Goal: Information Seeking & Learning: Learn about a topic

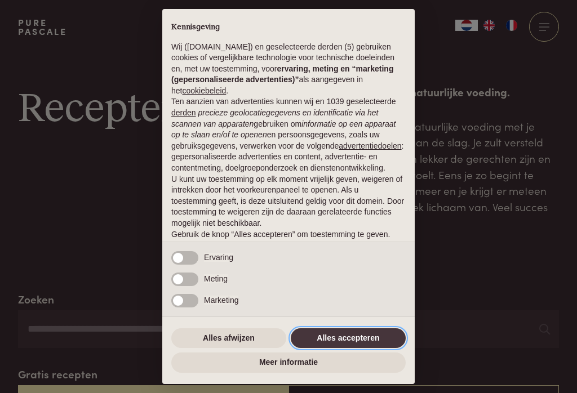
click at [370, 341] on button "Alles accepteren" at bounding box center [348, 339] width 115 height 20
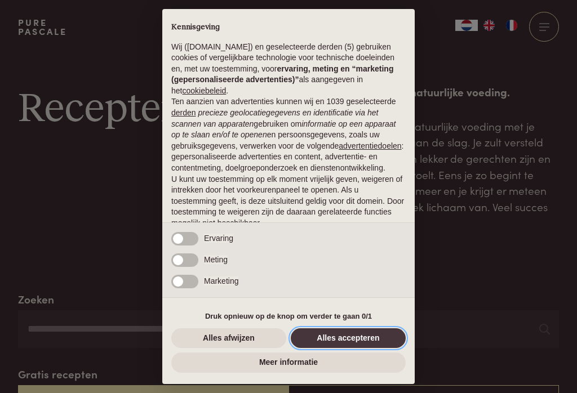
scroll to position [52, 0]
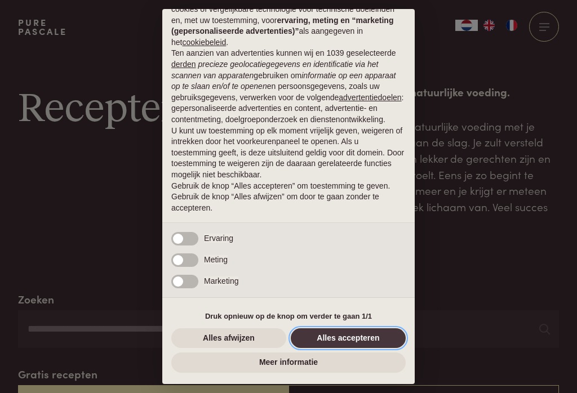
click at [362, 341] on button "Alles accepteren" at bounding box center [348, 339] width 115 height 20
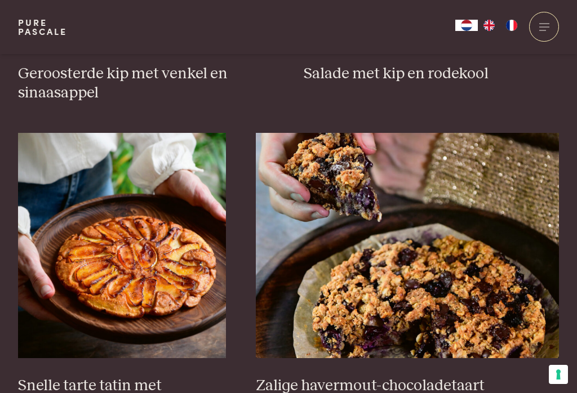
scroll to position [1605, 0]
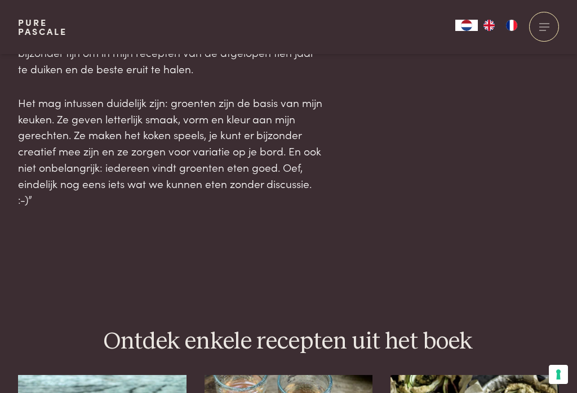
scroll to position [1296, 0]
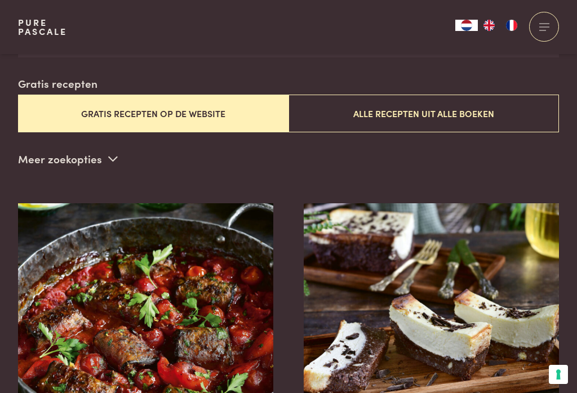
click at [187, 112] on button "Gratis recepten op de website" at bounding box center [153, 114] width 270 height 38
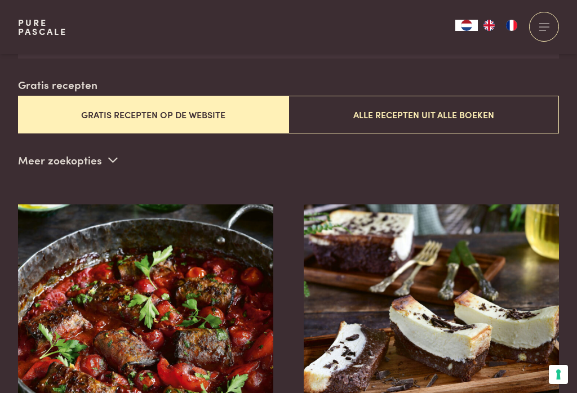
scroll to position [288, 0]
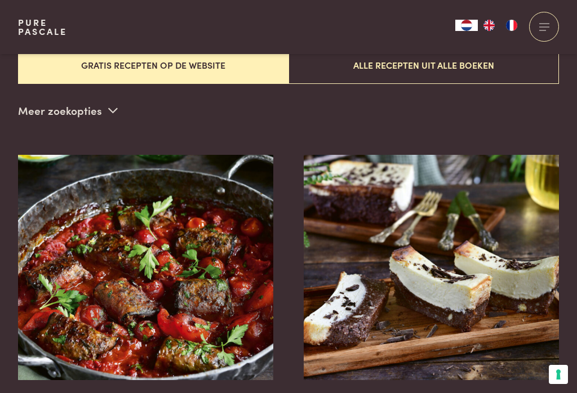
click at [462, 63] on button "Alle recepten uit alle boeken" at bounding box center [424, 65] width 270 height 38
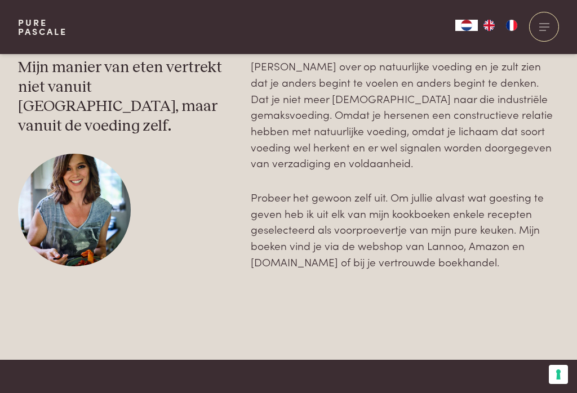
scroll to position [3310, 0]
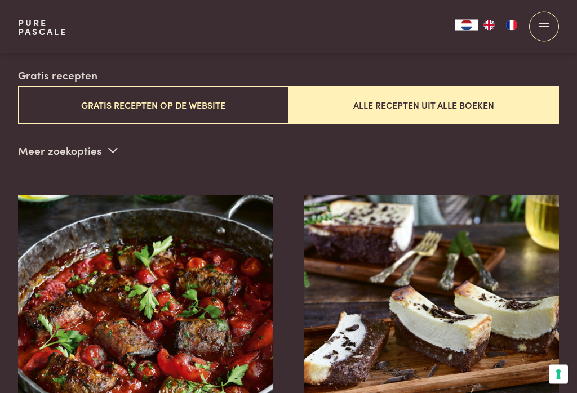
click at [202, 100] on button "Gratis recepten op de website" at bounding box center [153, 106] width 270 height 38
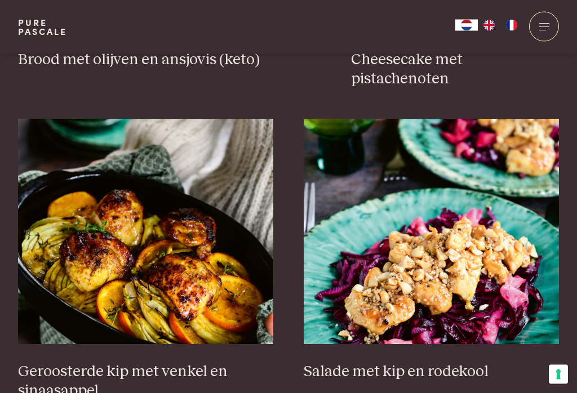
scroll to position [1312, 0]
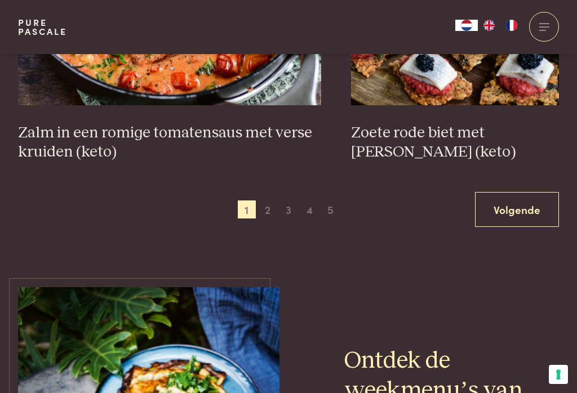
click at [265, 201] on span "2" at bounding box center [268, 210] width 18 height 18
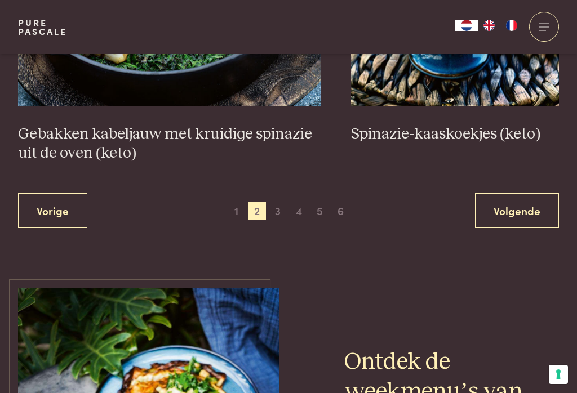
scroll to position [2154, 0]
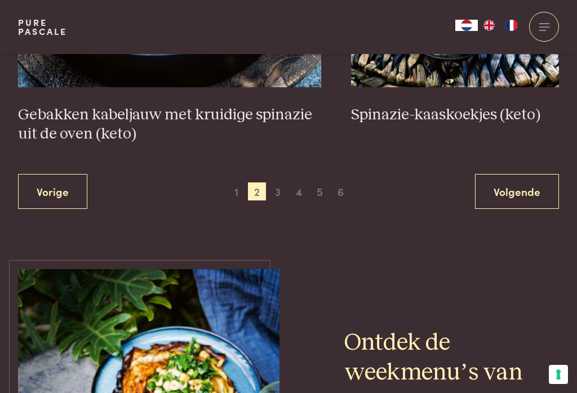
click at [279, 183] on span "3" at bounding box center [278, 192] width 18 height 18
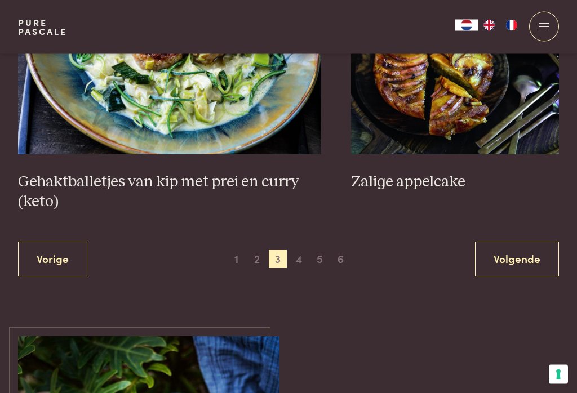
scroll to position [2209, 0]
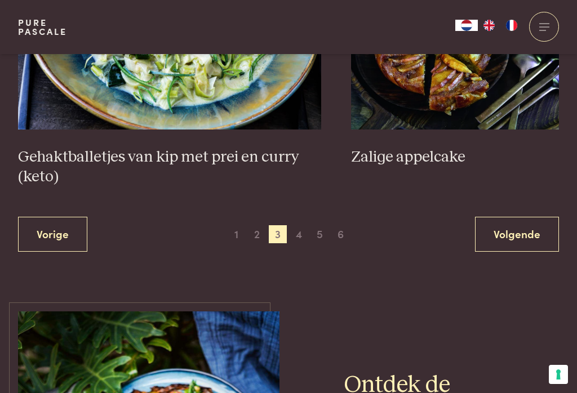
click at [296, 225] on span "4" at bounding box center [299, 234] width 18 height 18
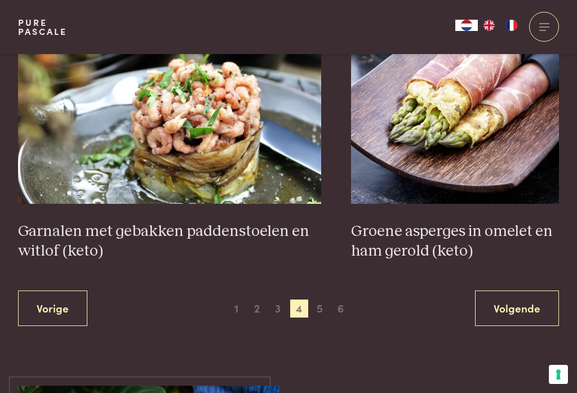
scroll to position [2085, 0]
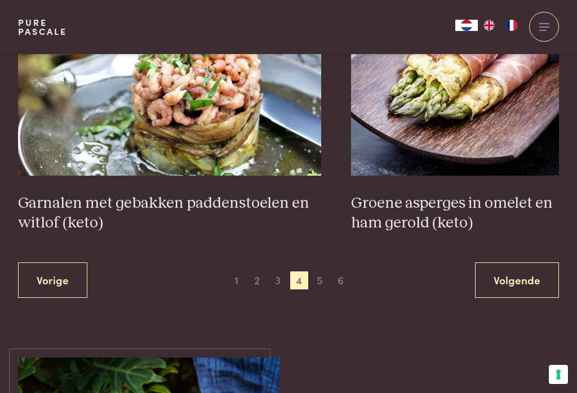
click at [320, 272] on span "5" at bounding box center [320, 281] width 18 height 18
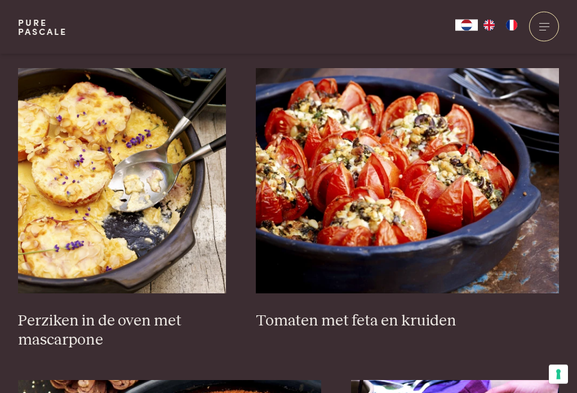
scroll to position [1676, 0]
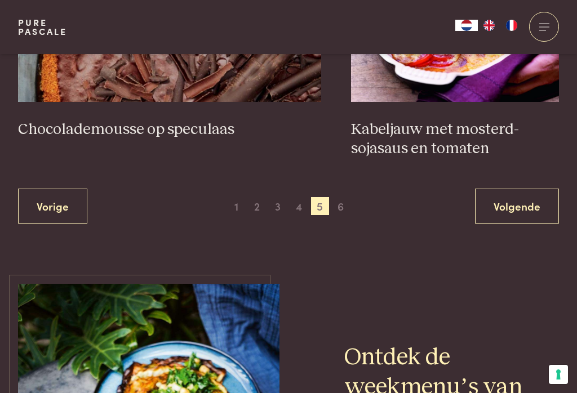
click at [336, 197] on span "6" at bounding box center [341, 206] width 18 height 18
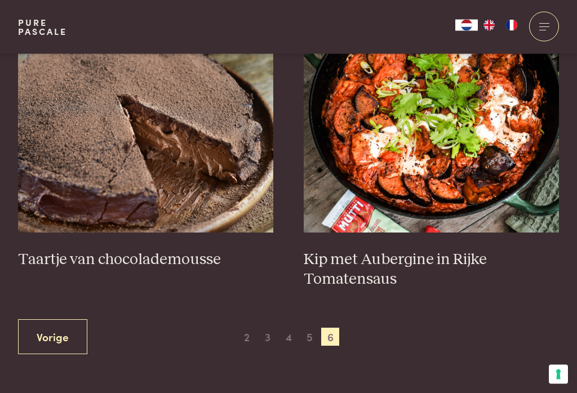
scroll to position [487, 0]
click at [3, 191] on div "Zoeken Gratis recepten Gratis recepten op de website Alle recepten uit alle boe…" at bounding box center [288, 79] width 577 height 550
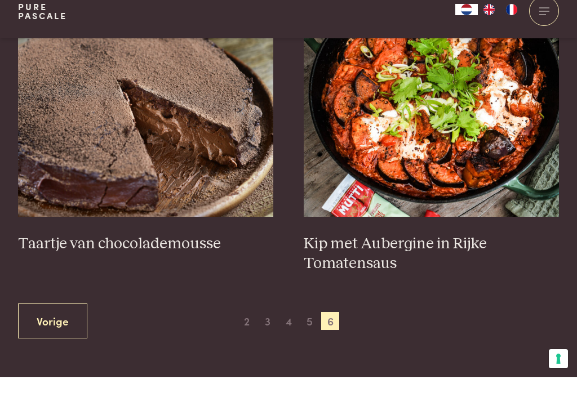
scroll to position [504, 0]
